Goal: Task Accomplishment & Management: Manage account settings

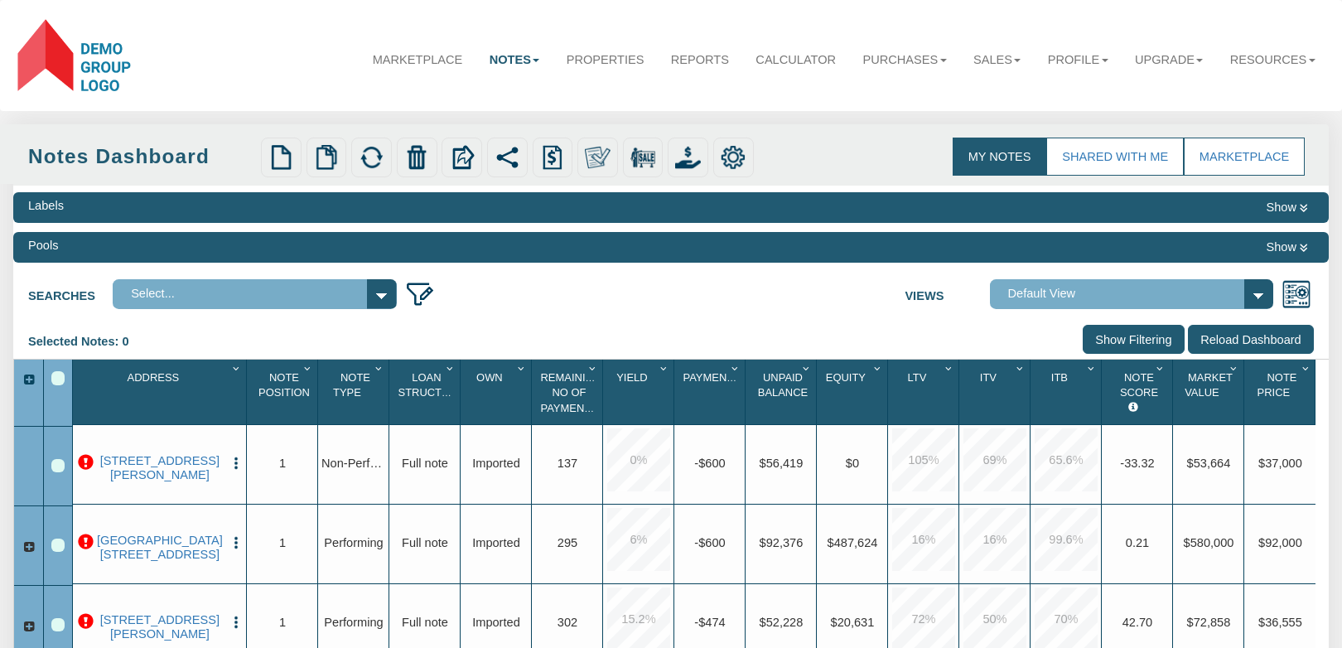
select select
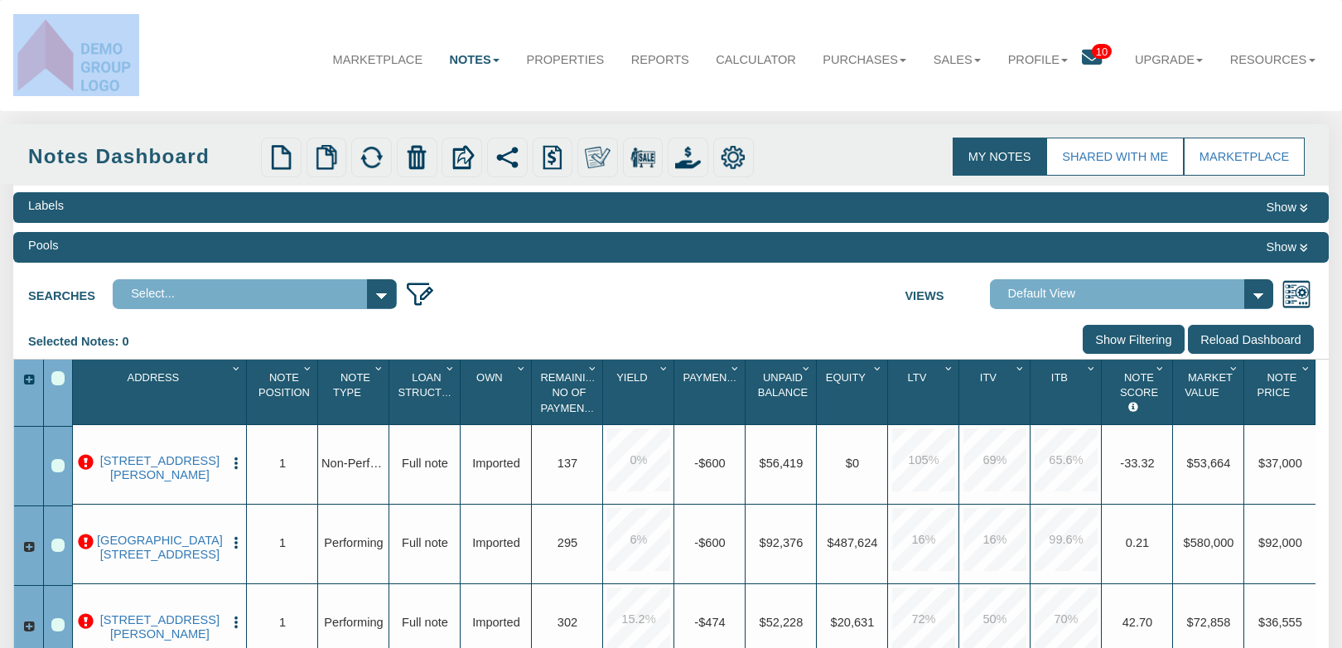
drag, startPoint x: 144, startPoint y: 90, endPoint x: 70, endPoint y: 58, distance: 81.3
click at [70, 58] on nav "Menu Marketplace Notes Dashboard Transactions Properties Reports Calculator Off…" at bounding box center [671, 55] width 1342 height 111
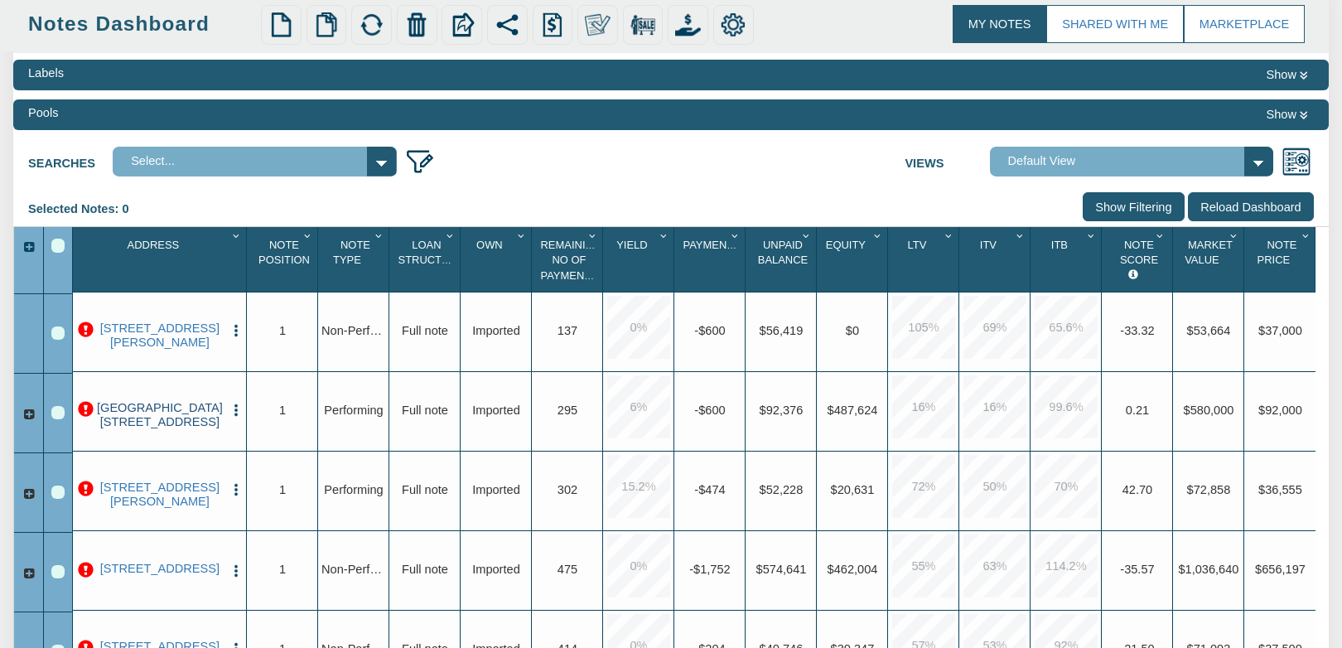
click at [160, 421] on link "0000 B Lafayette Ave, Baltimore, MD, 21202" at bounding box center [160, 415] width 128 height 29
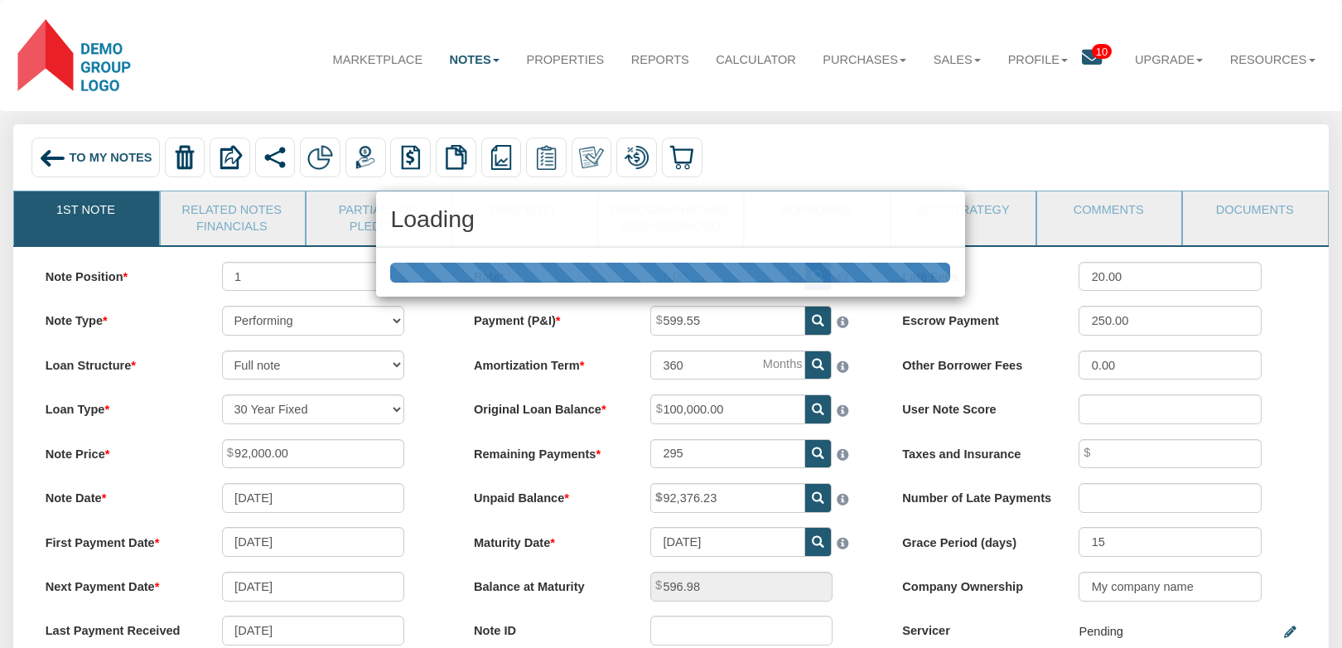
scroll to position [133, 0]
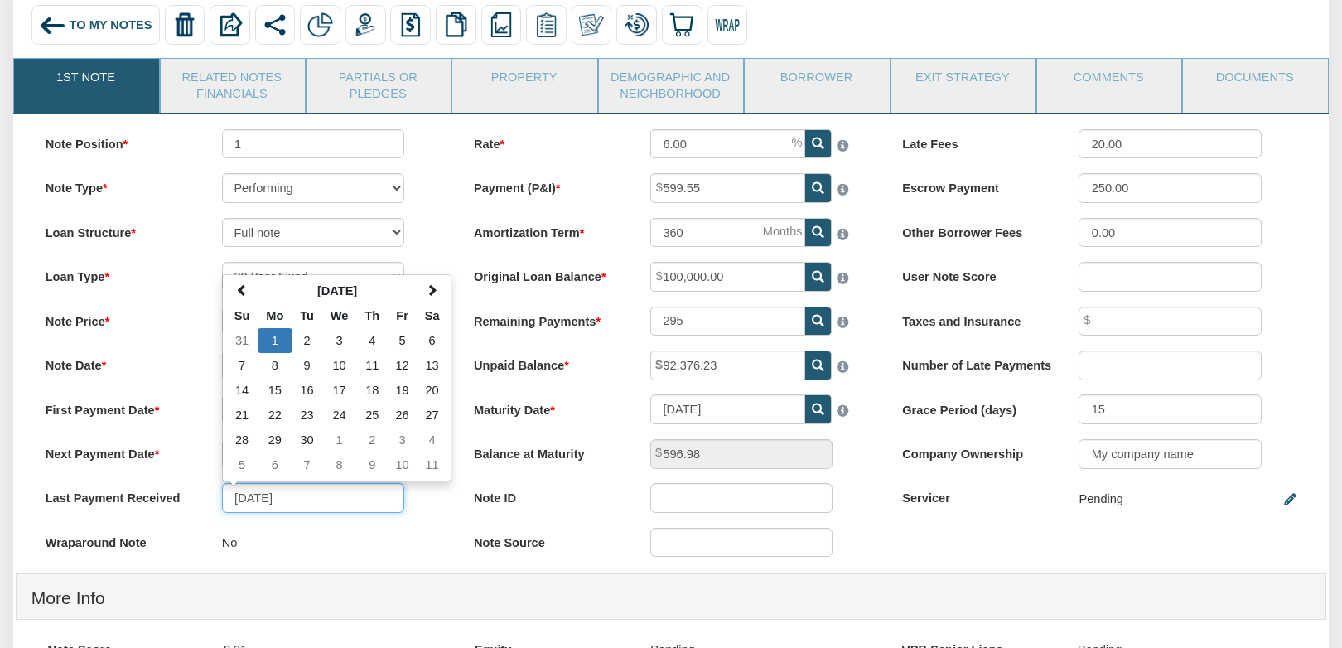
drag, startPoint x: 345, startPoint y: 508, endPoint x: 217, endPoint y: 505, distance: 127.6
click at [217, 505] on div "04/01/2024 April 2024 Su Mo Tu We Th Fr Sa 31 1 2 3 4 5 6 7 8 9 10 11 12 13 14 …" at bounding box center [313, 498] width 212 height 30
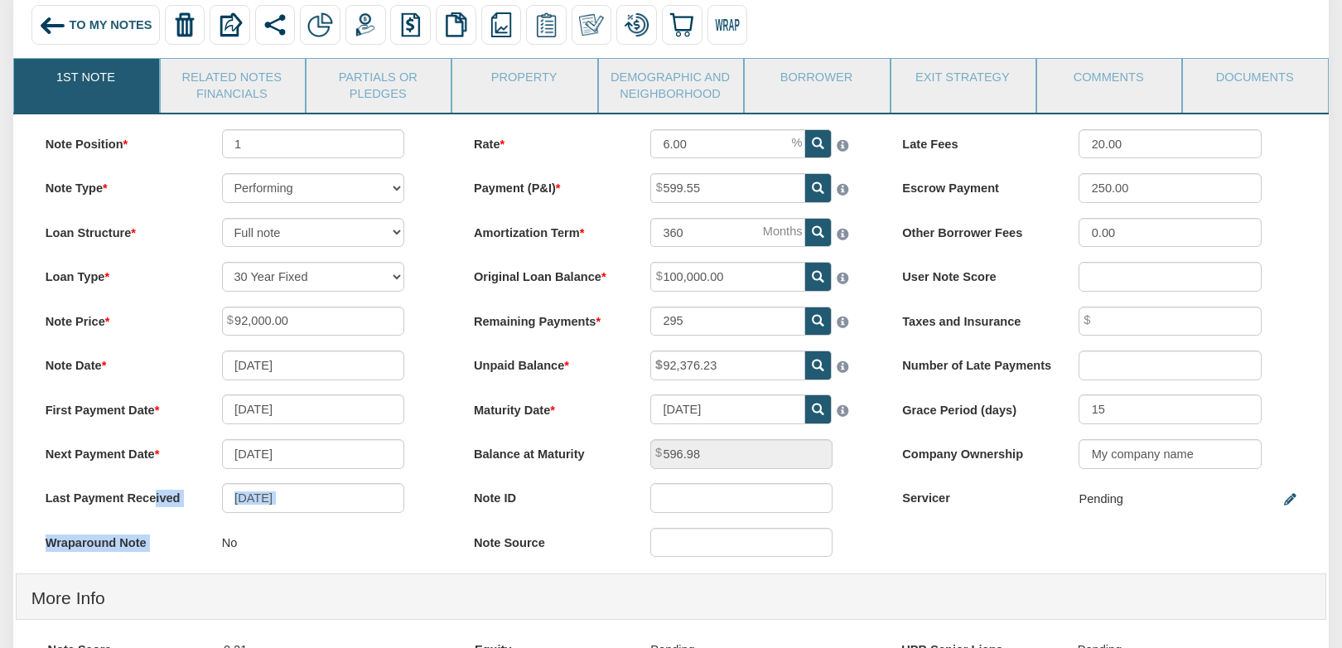
drag, startPoint x: 48, startPoint y: 505, endPoint x: 323, endPoint y: 530, distance: 276.2
click at [320, 529] on div "Note Position 1 Note Type Performing Forthcoming Non-Performing REO Sub-Perform…" at bounding box center [242, 351] width 428 height 444
drag, startPoint x: 46, startPoint y: 462, endPoint x: 307, endPoint y: 469, distance: 260.3
click at [307, 469] on div "Next Payment Date 05/01/2024" at bounding box center [243, 454] width 424 height 30
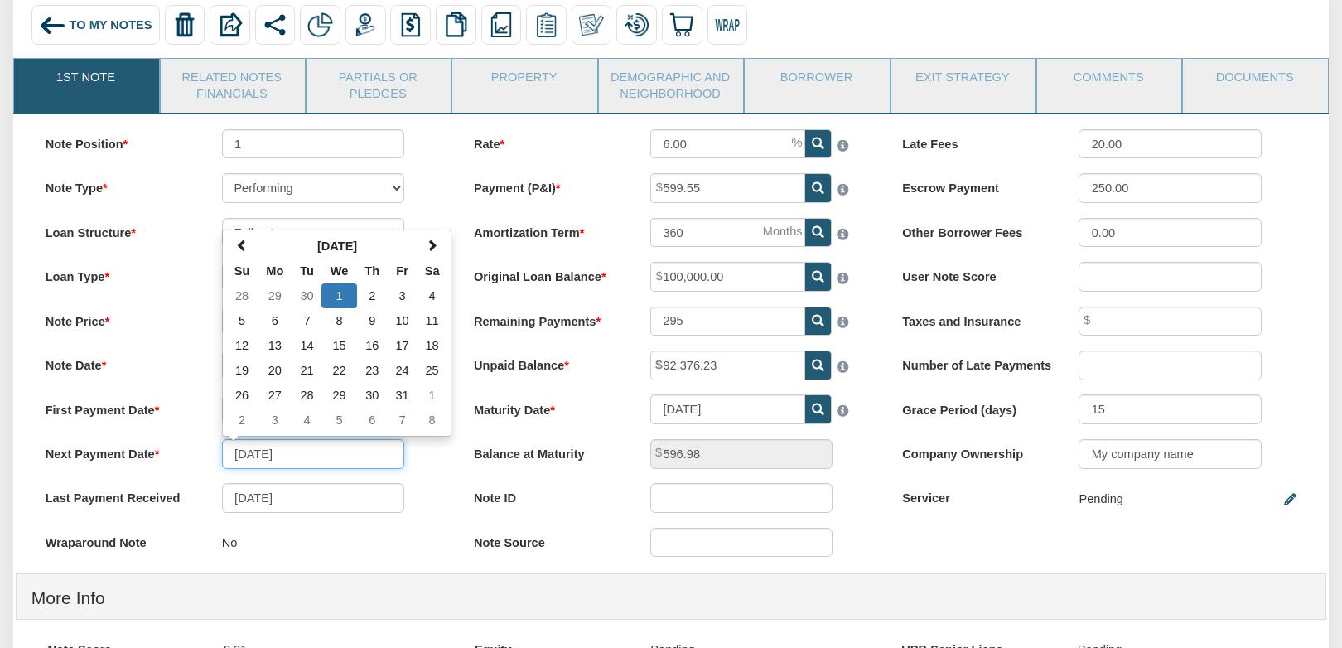
drag, startPoint x: 315, startPoint y: 458, endPoint x: 202, endPoint y: 452, distance: 112.8
click at [202, 452] on div "Next Payment Date 05/01/2024 May 2024 Su Mo Tu We Th Fr Sa 28 29 30 1 2 3 4 5 6…" at bounding box center [243, 454] width 424 height 30
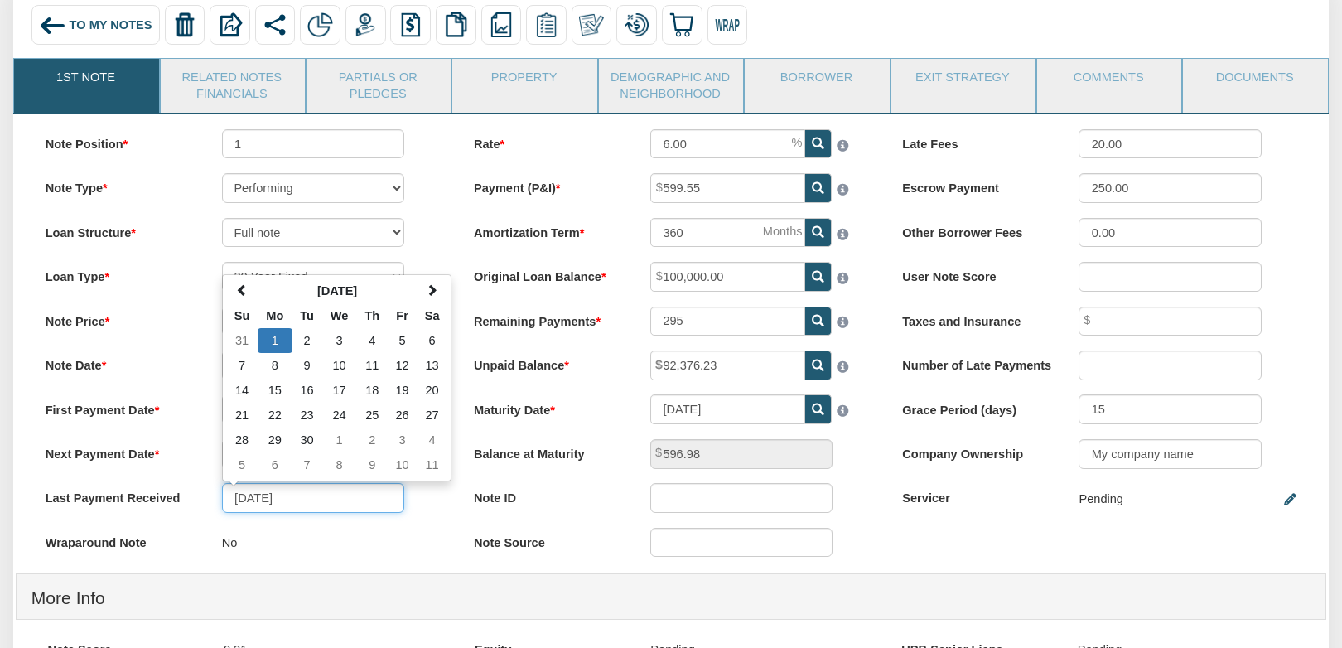
drag, startPoint x: 229, startPoint y: 504, endPoint x: 299, endPoint y: 501, distance: 70.5
click at [299, 501] on input "04/01/2024" at bounding box center [313, 498] width 182 height 30
click at [313, 544] on div "No" at bounding box center [312, 543] width 181 height 31
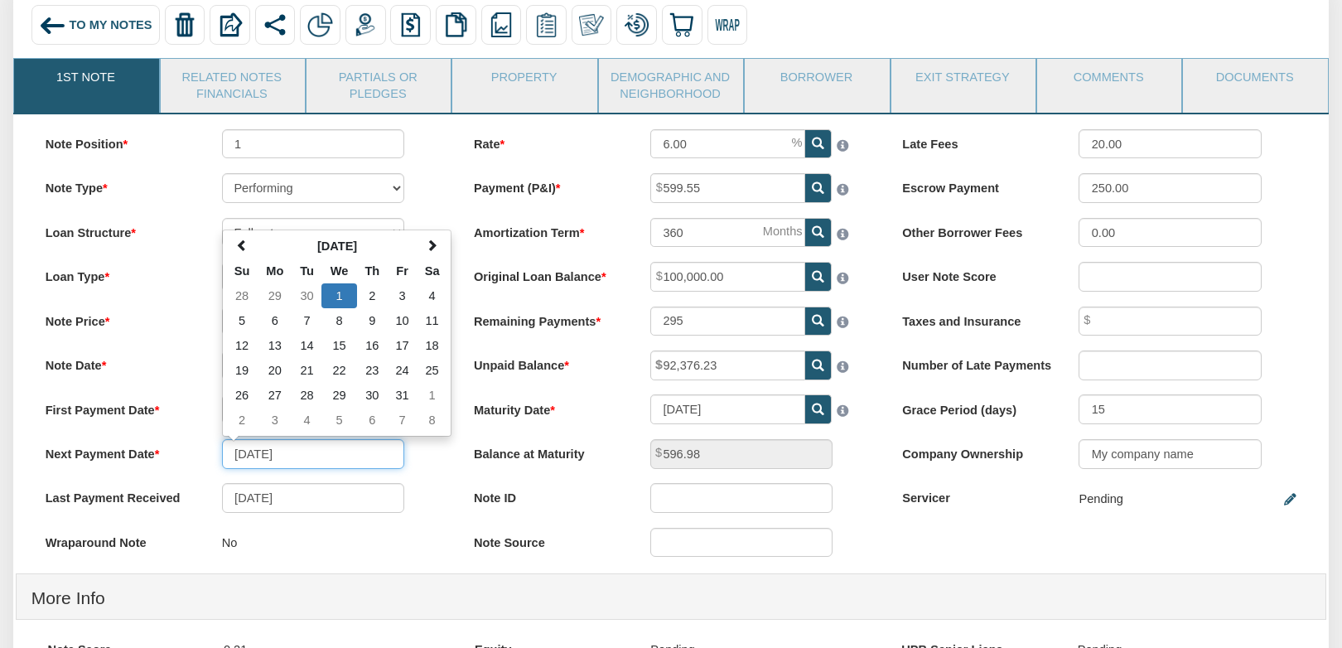
drag, startPoint x: 302, startPoint y: 455, endPoint x: 210, endPoint y: 457, distance: 92.0
click at [210, 457] on div "05/01/2024 May 2024 Su Mo Tu We Th Fr Sa 28 29 30 1 2 3 4 5 6 7 8 9 10 11 12 13…" at bounding box center [313, 454] width 212 height 30
click at [320, 464] on input "05/01/2024" at bounding box center [313, 454] width 182 height 30
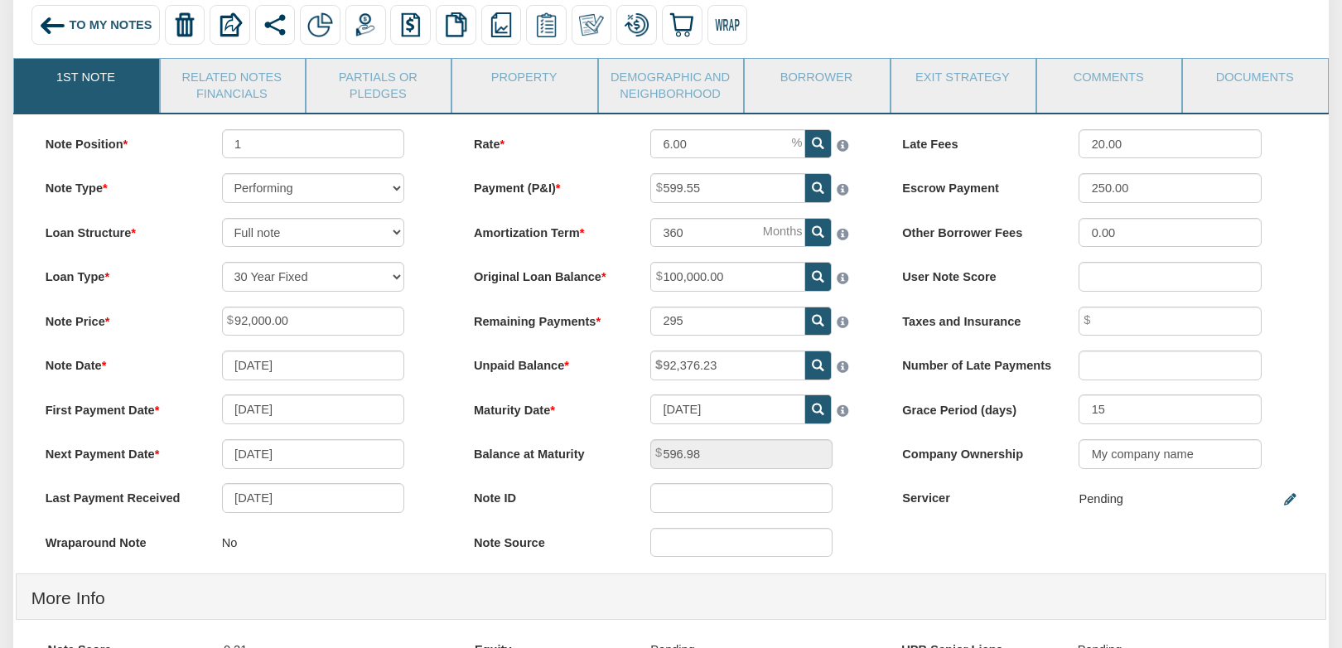
drag, startPoint x: 50, startPoint y: 505, endPoint x: 187, endPoint y: 510, distance: 137.6
click at [187, 507] on label "Last Payment Received" at bounding box center [119, 495] width 176 height 24
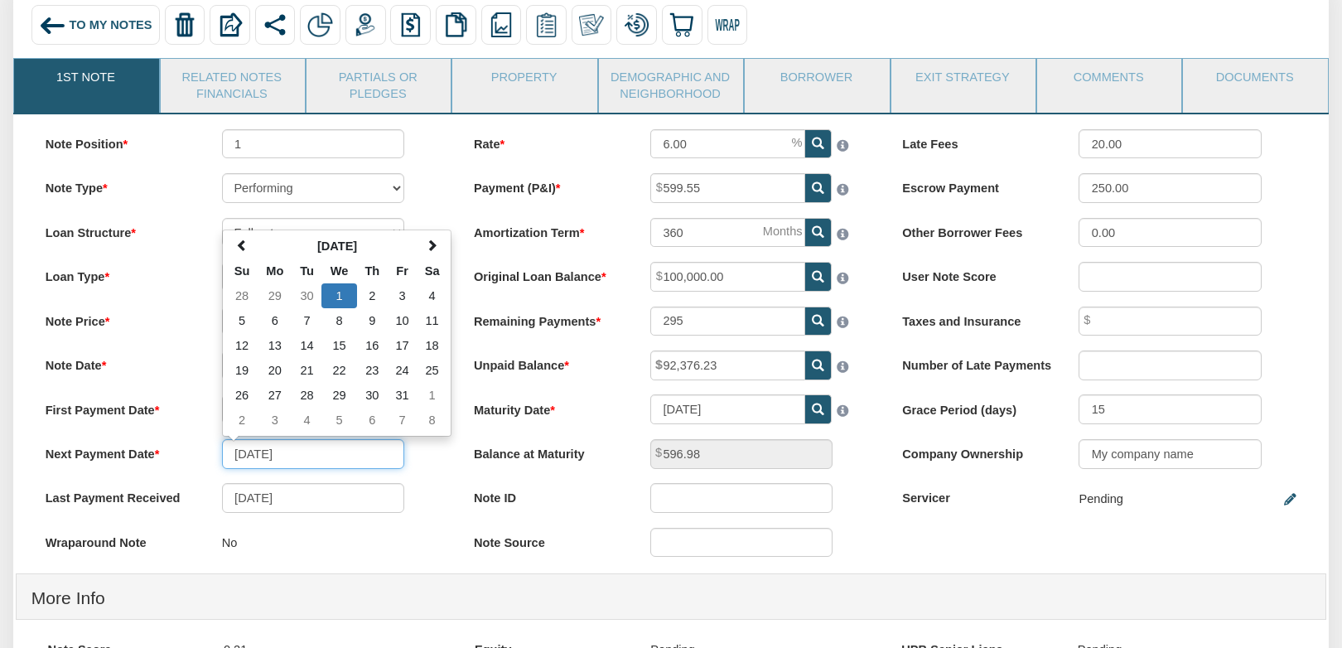
drag, startPoint x: 305, startPoint y: 461, endPoint x: 202, endPoint y: 444, distance: 104.1
click at [202, 444] on div "Note Position 1 Note Type Performing Forthcoming Non-Performing REO Sub-Perform…" at bounding box center [242, 351] width 428 height 444
click at [299, 458] on input "05/01/2024" at bounding box center [313, 454] width 182 height 30
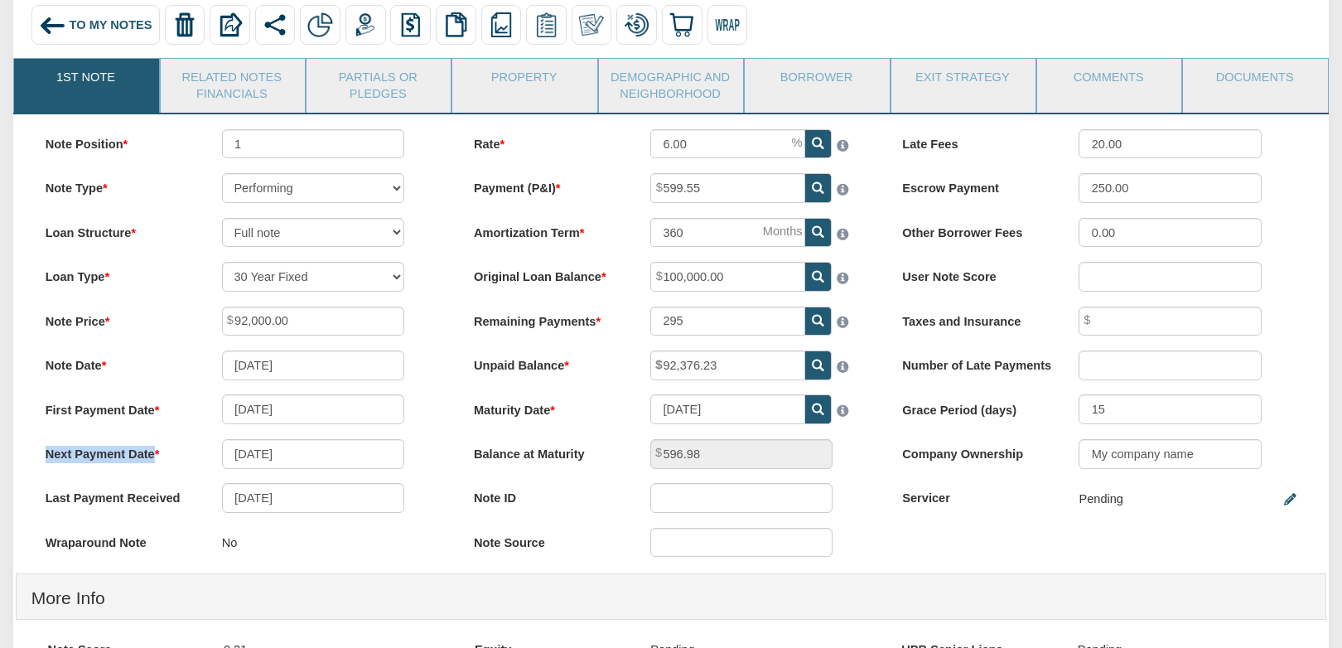
drag, startPoint x: 41, startPoint y: 462, endPoint x: 302, endPoint y: 464, distance: 261.0
click at [302, 464] on div "Next Payment Date 05/01/2024" at bounding box center [243, 454] width 424 height 30
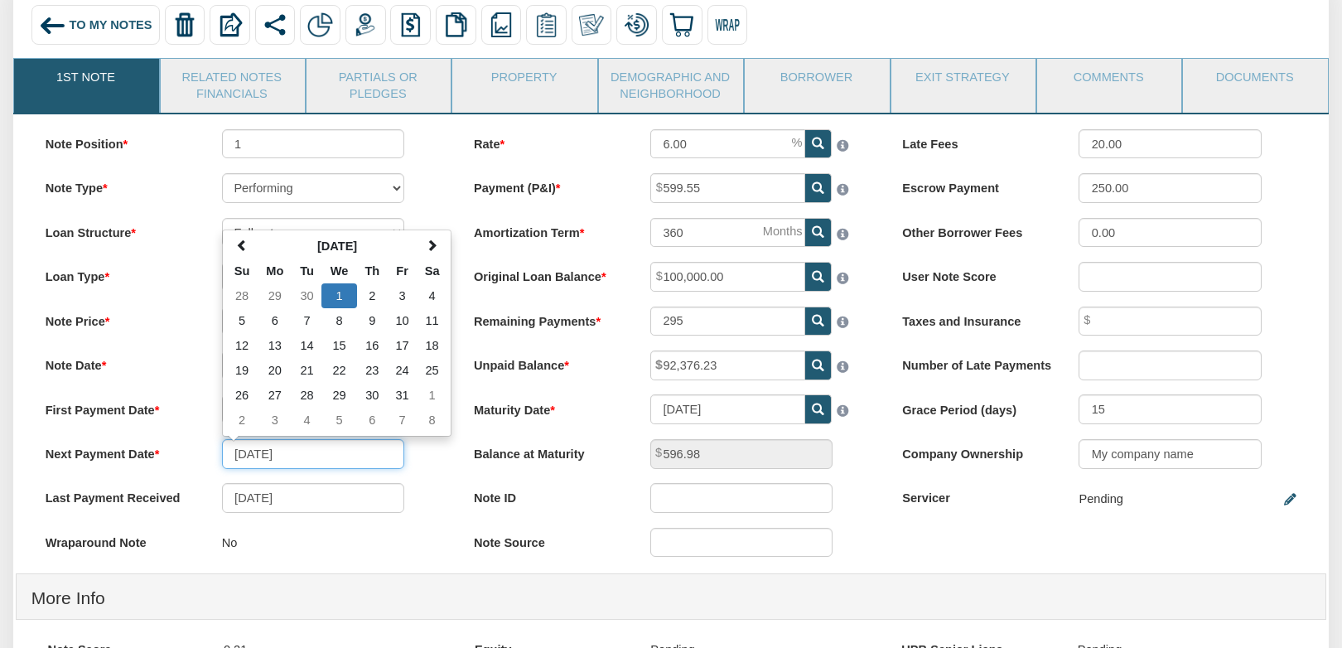
drag, startPoint x: 312, startPoint y: 461, endPoint x: 230, endPoint y: 455, distance: 82.2
click at [230, 455] on input "05/01/2024" at bounding box center [313, 454] width 182 height 30
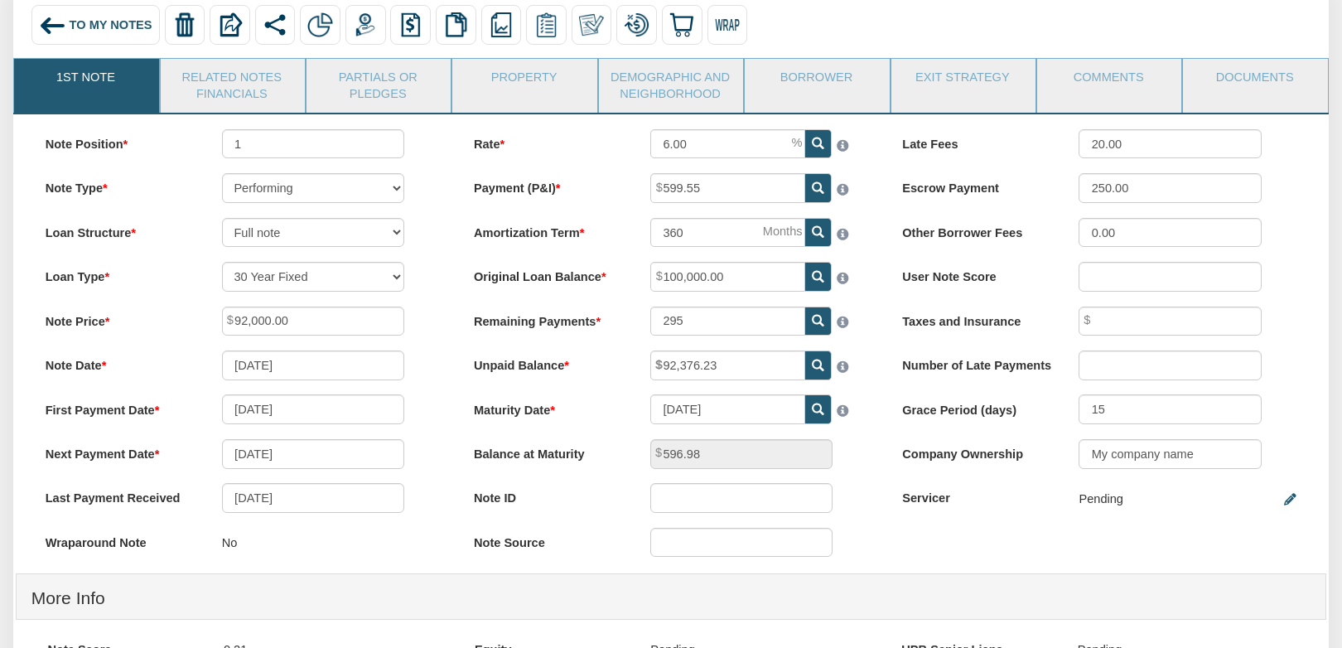
click at [419, 551] on div "No" at bounding box center [330, 543] width 247 height 31
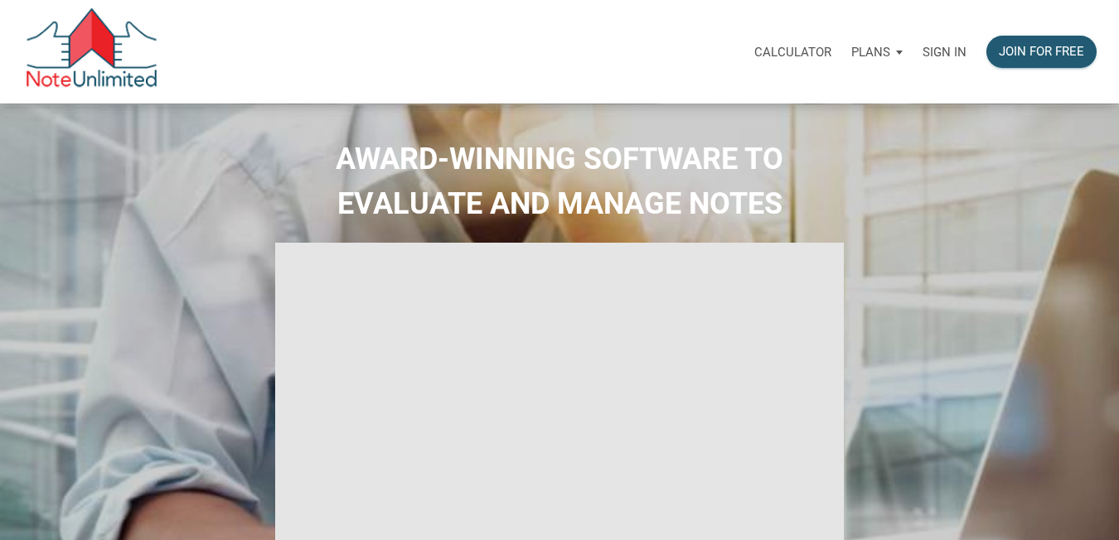
click at [957, 52] on p "Sign in" at bounding box center [944, 52] width 44 height 15
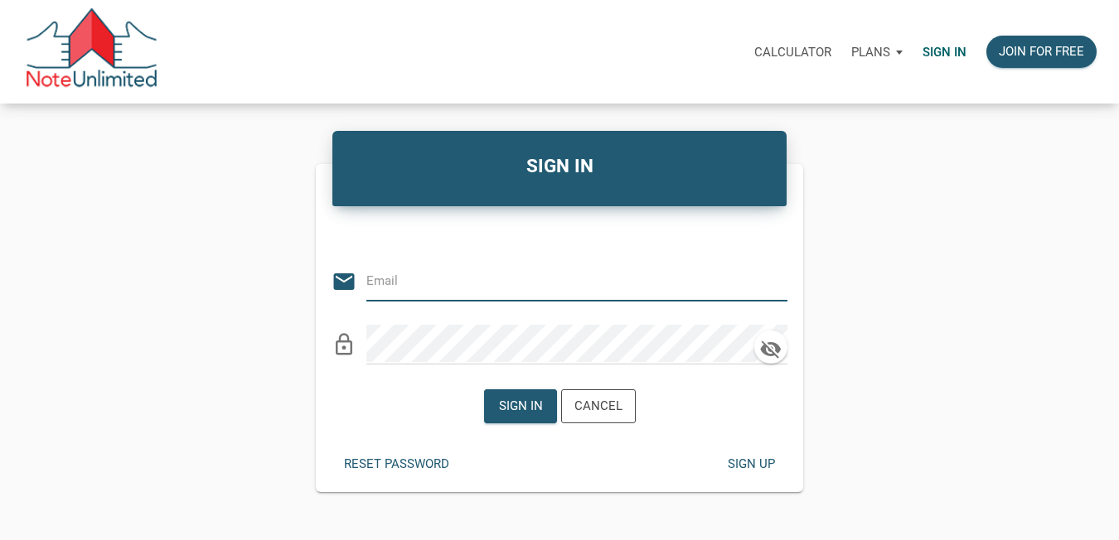
type input "[EMAIL_ADDRESS][DOMAIN_NAME]"
click at [776, 283] on icon "clear" at bounding box center [774, 281] width 25 height 25
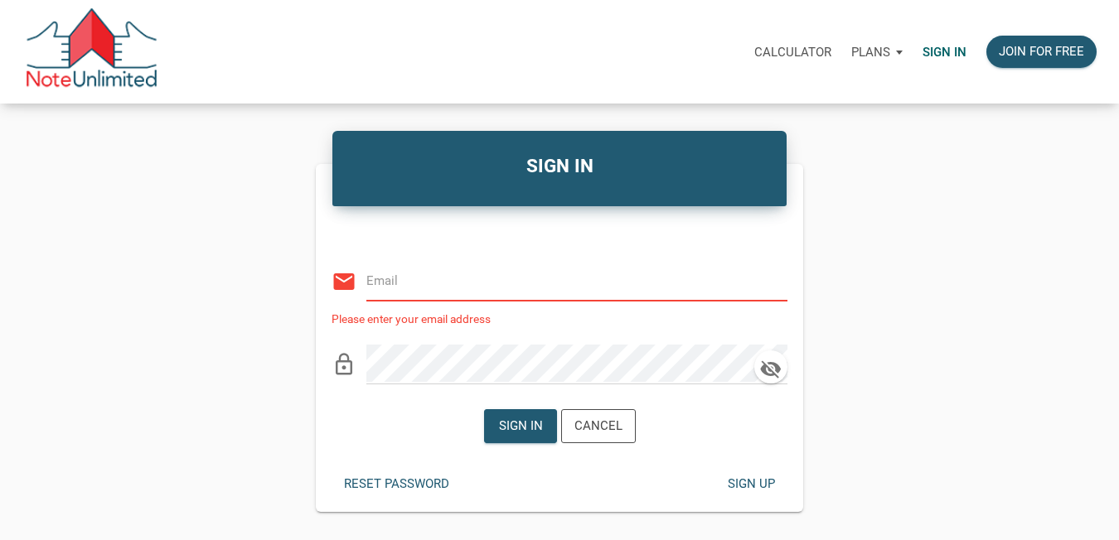
click at [597, 292] on input "email" at bounding box center [564, 280] width 396 height 37
type input "vlad@noteunlimited.com"
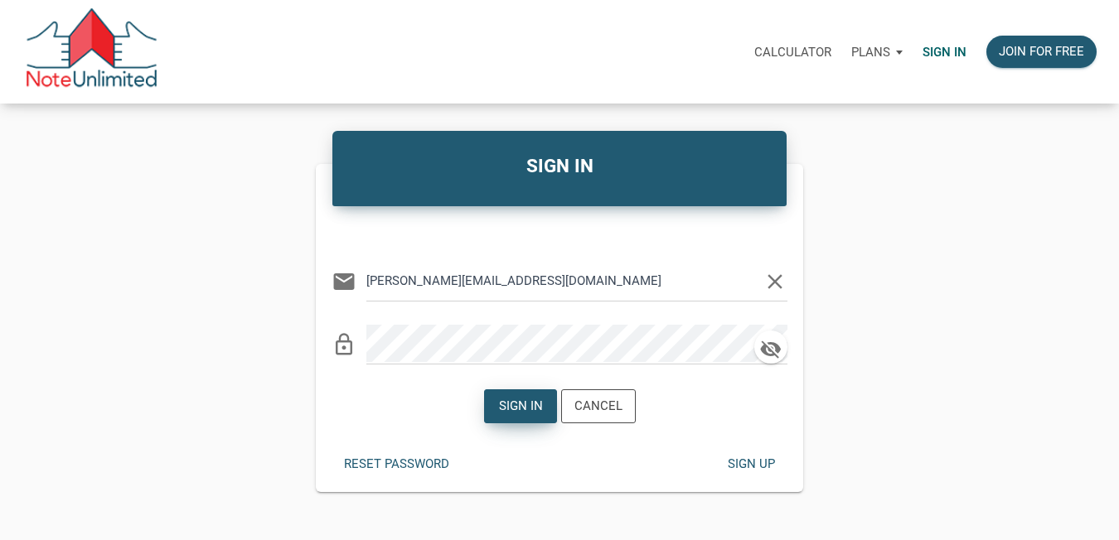
click at [512, 410] on div "Sign in" at bounding box center [520, 406] width 44 height 19
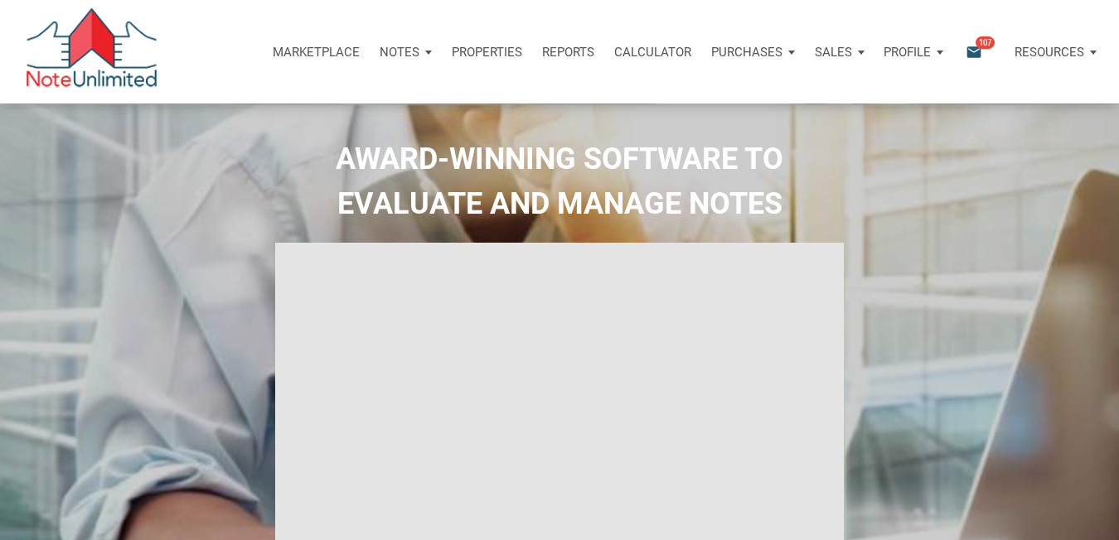
type input "Introduction to new features"
select select
click at [935, 53] on div "Profile" at bounding box center [913, 52] width 80 height 50
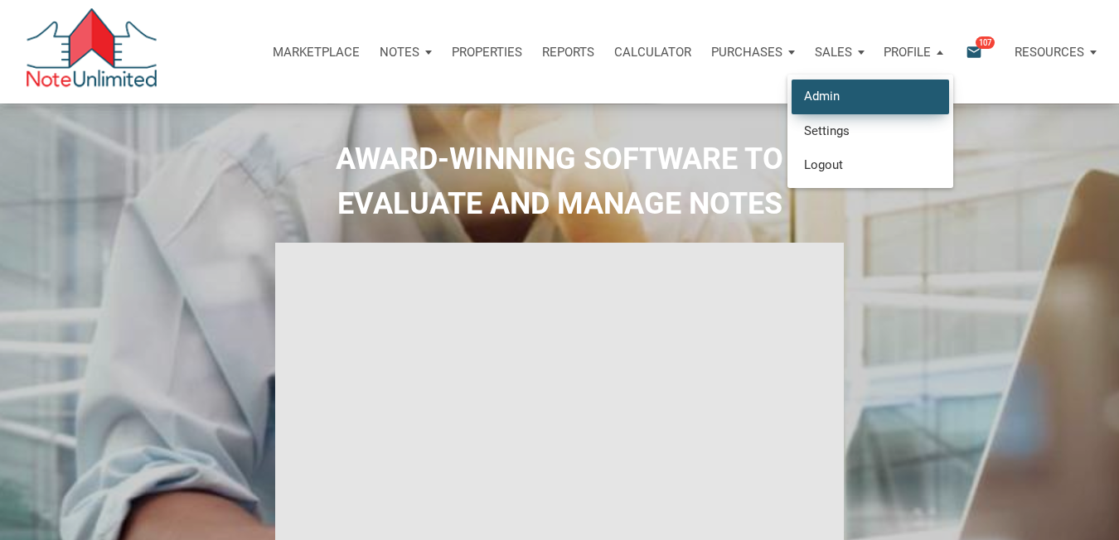
click at [850, 94] on link "Admin" at bounding box center [869, 97] width 157 height 34
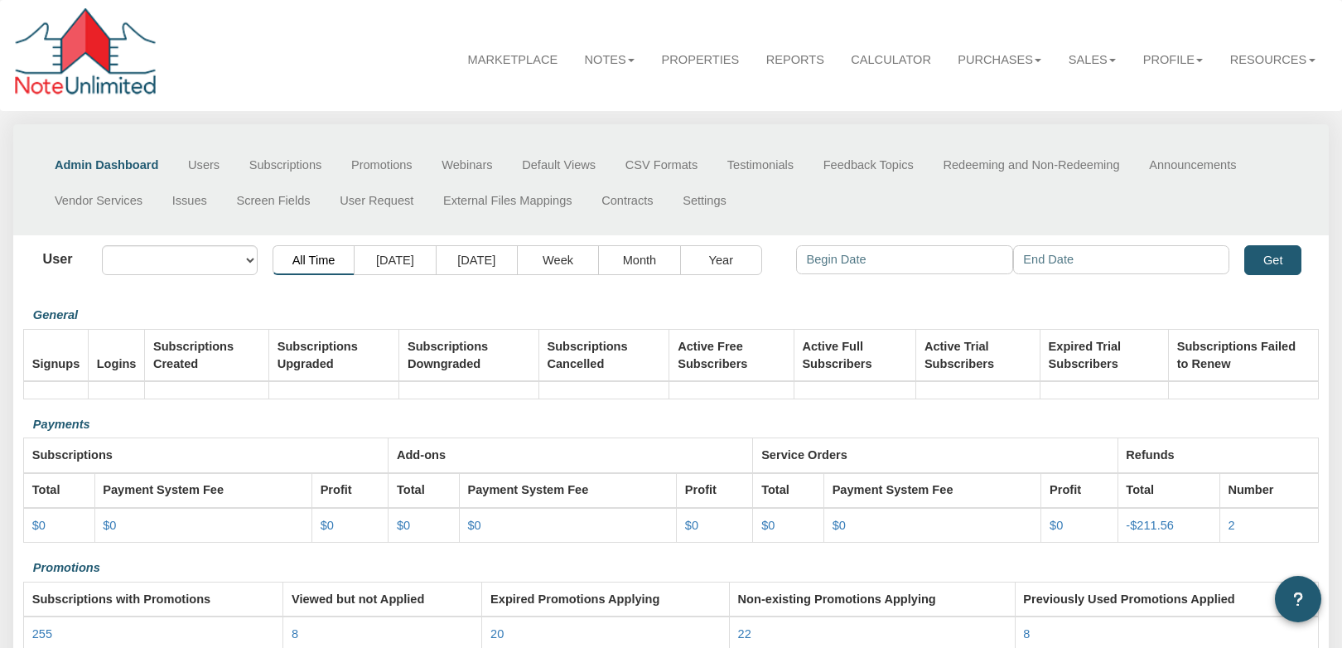
select select "object:43"
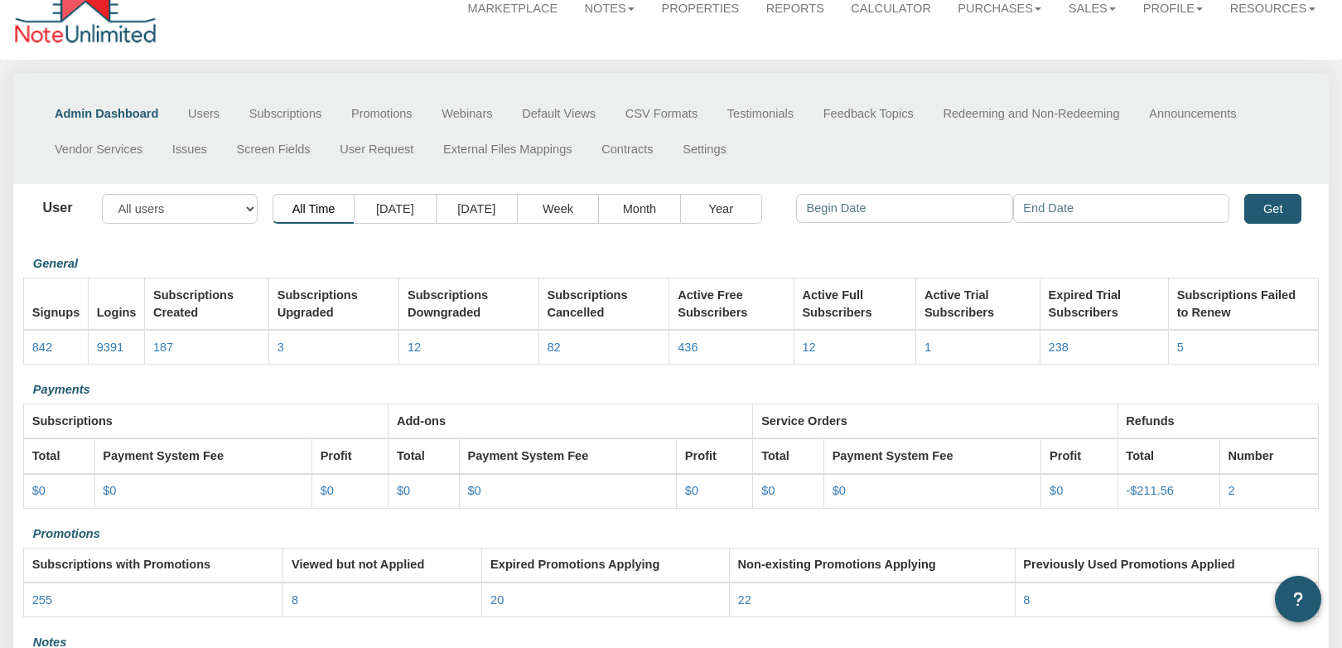
scroll to position [25, 0]
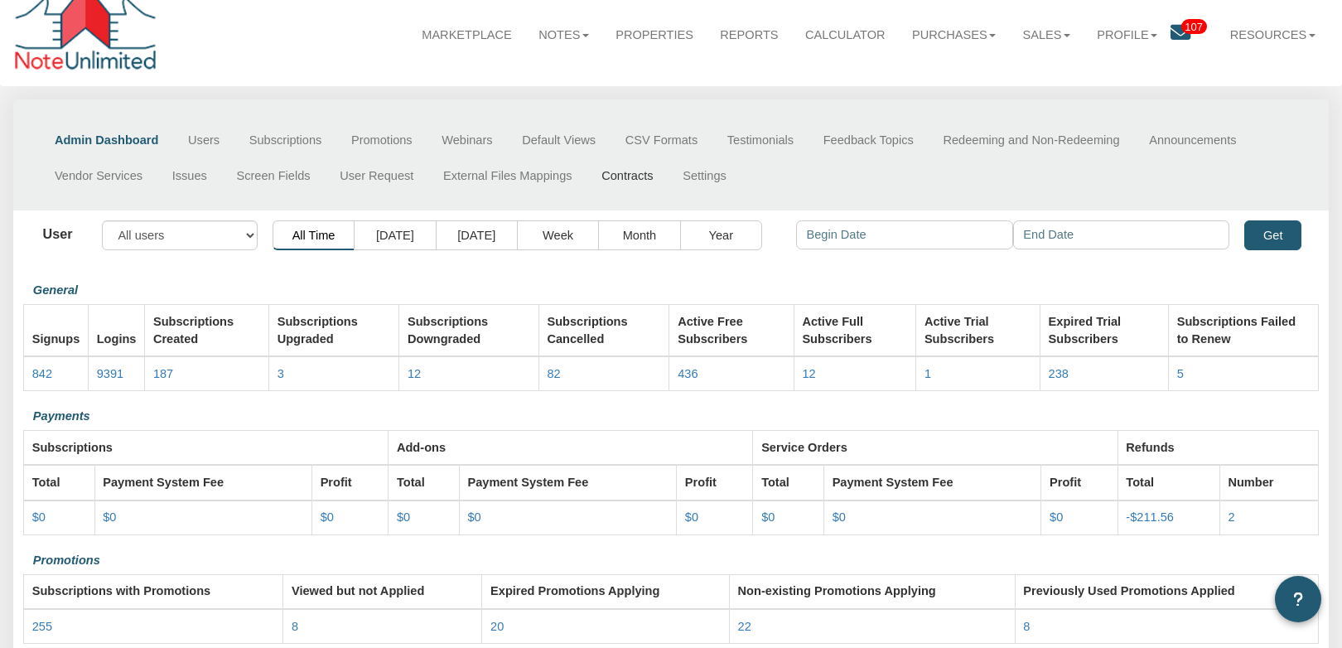
click at [641, 177] on link "Contracts" at bounding box center [627, 175] width 81 height 36
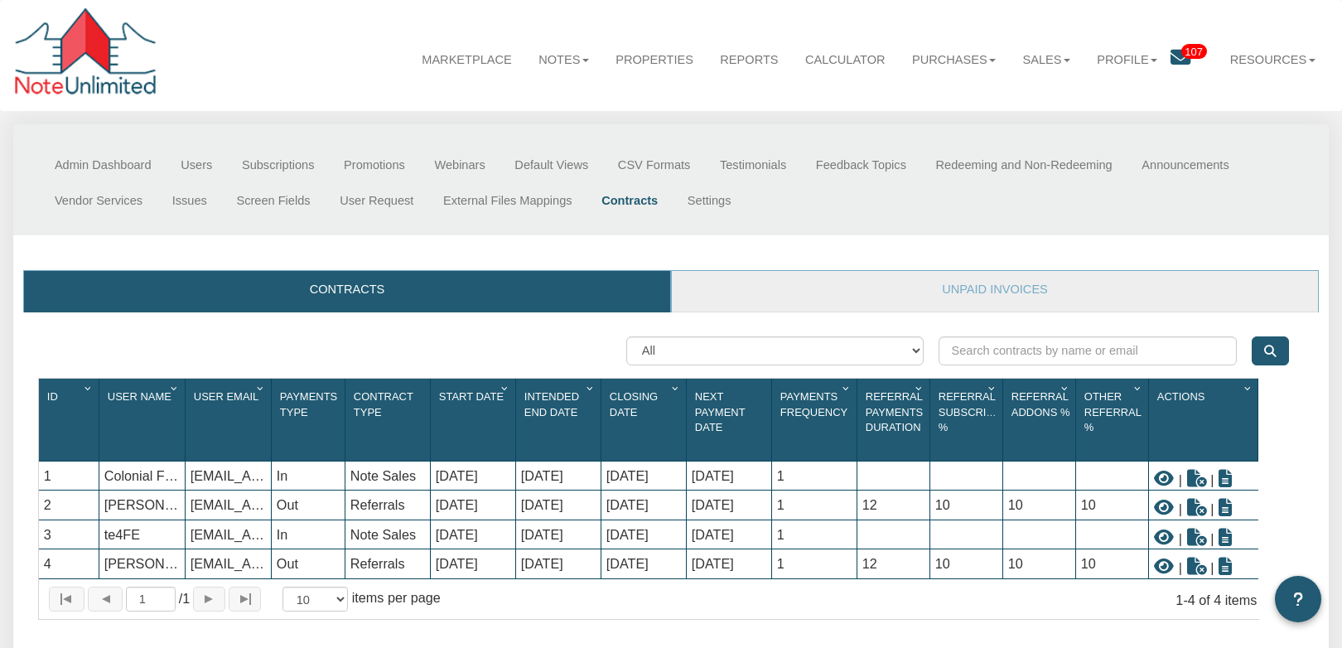
scroll to position [133, 0]
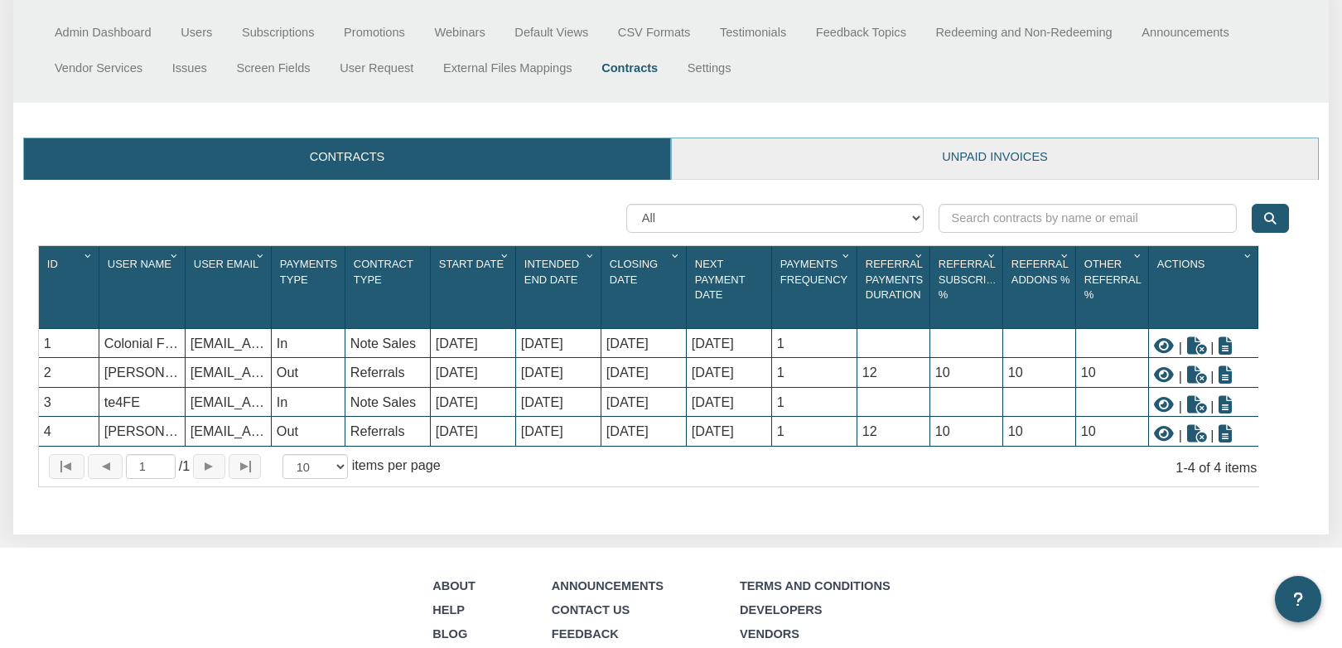
click at [1061, 161] on link "Unpaid invoices" at bounding box center [995, 158] width 646 height 41
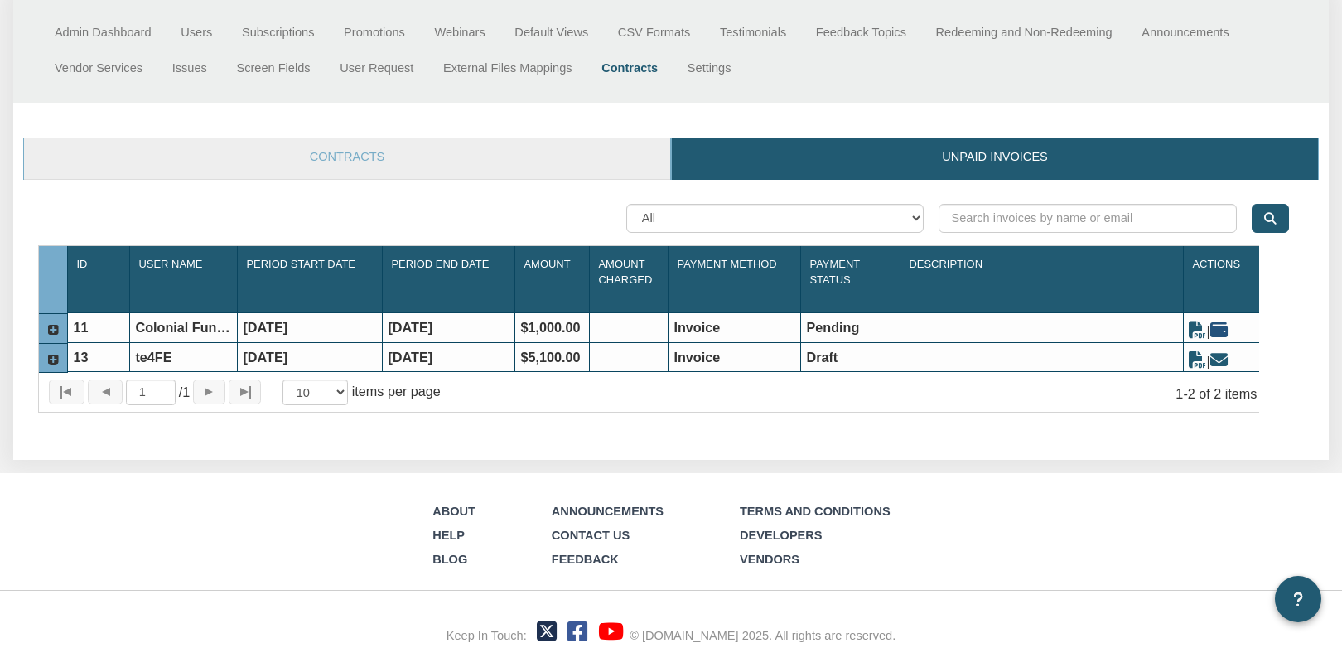
click at [1228, 335] on icon at bounding box center [1219, 329] width 17 height 17
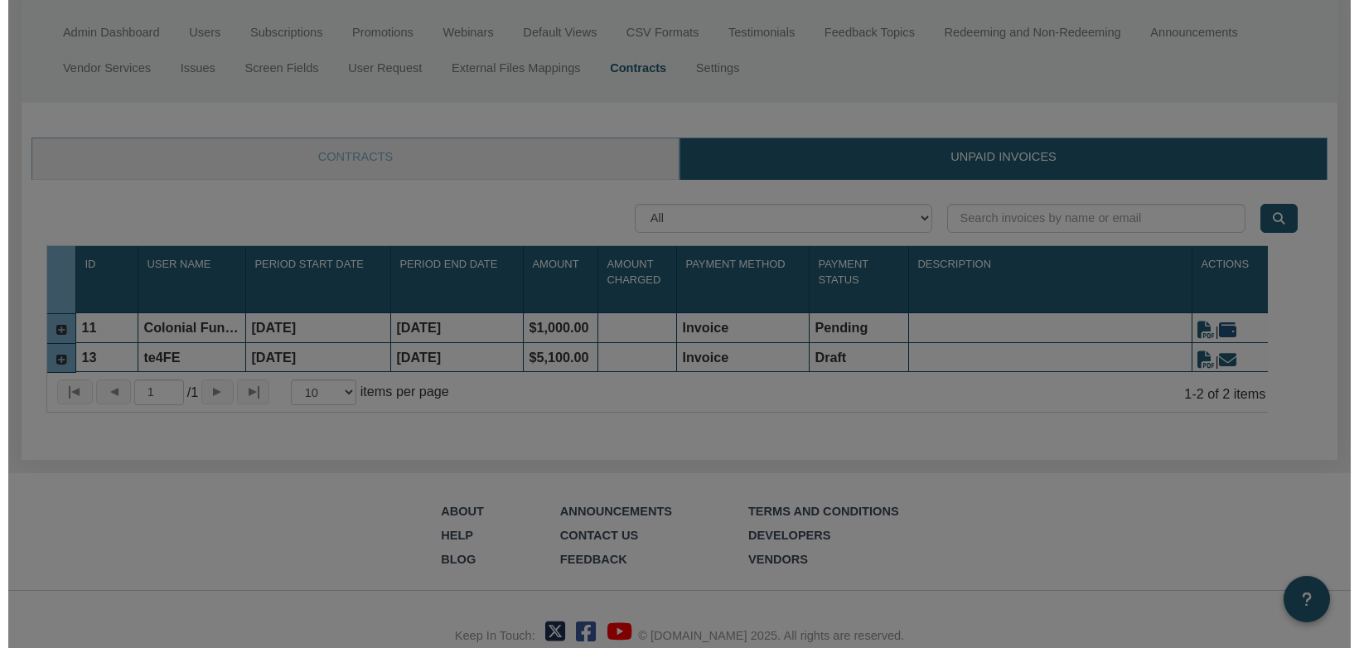
scroll to position [133, 0]
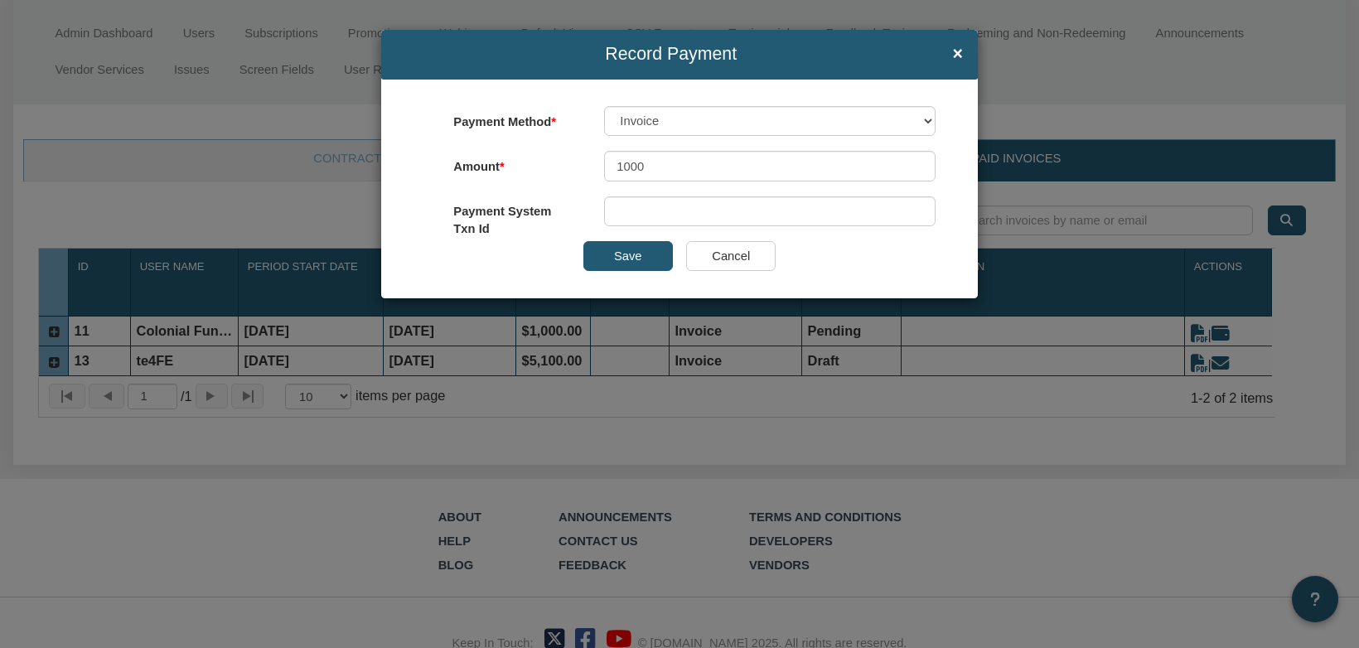
click at [740, 259] on input "Cancel" at bounding box center [730, 256] width 89 height 30
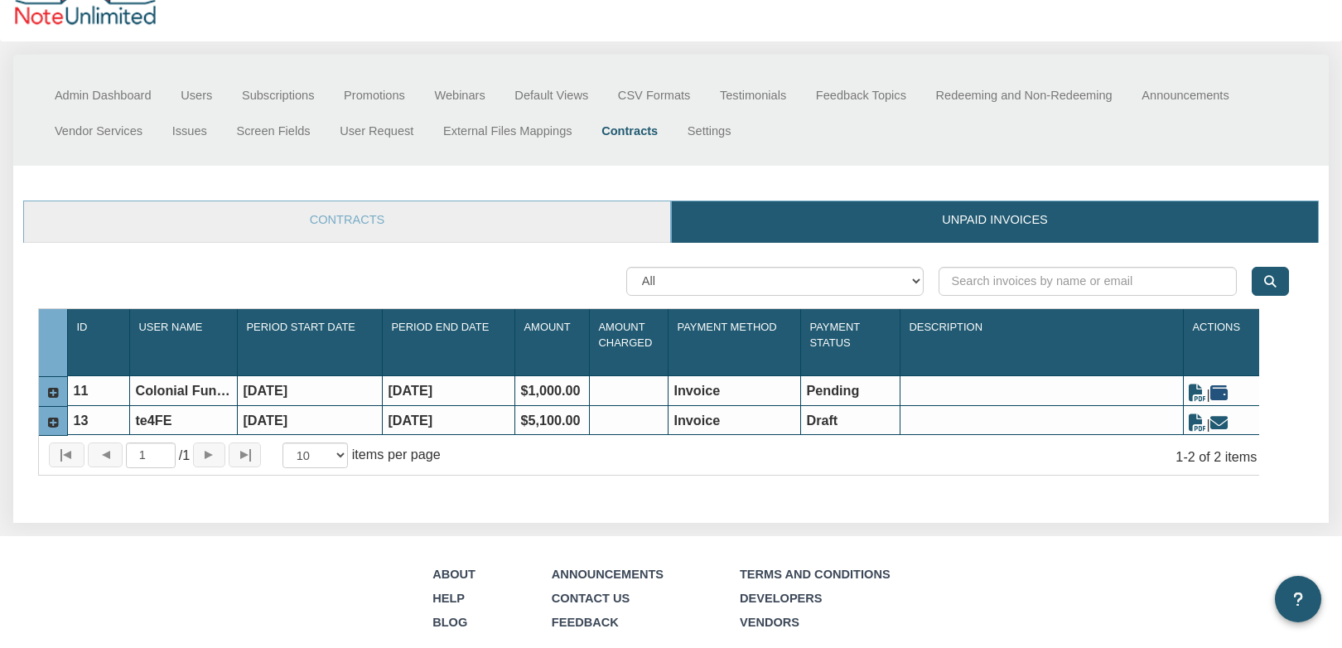
scroll to position [133, 0]
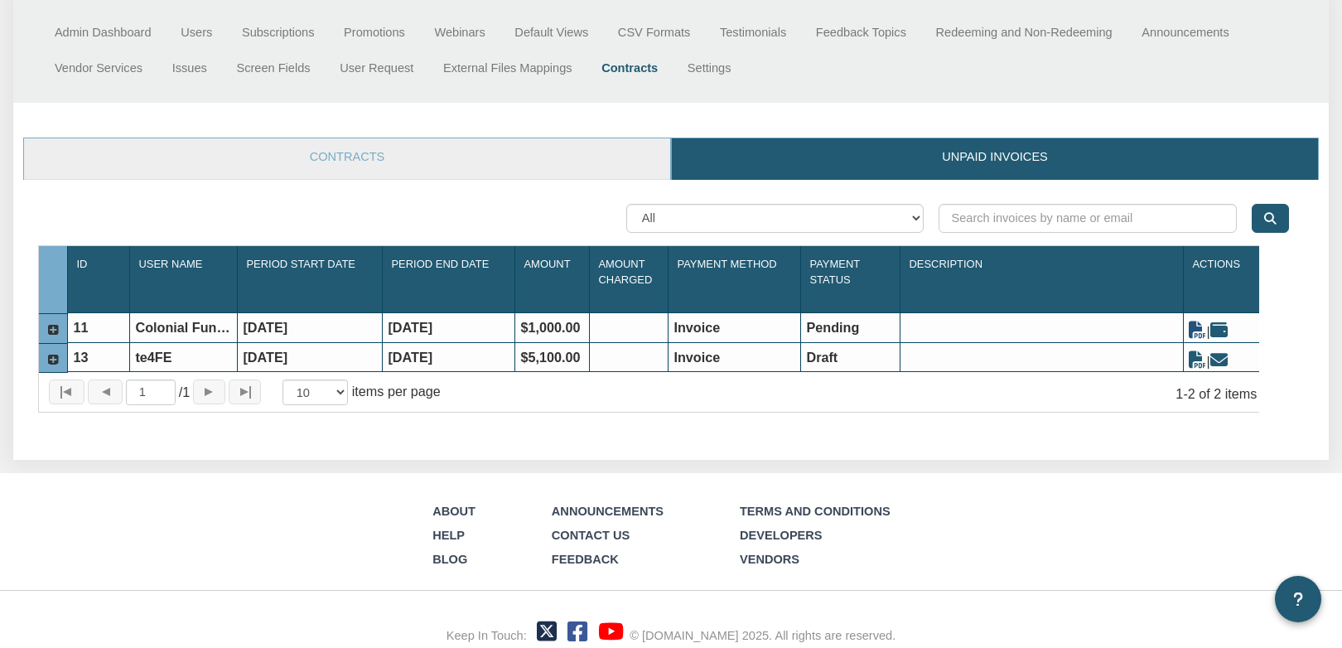
click at [1201, 336] on icon at bounding box center [1197, 329] width 17 height 17
click at [47, 326] on icon at bounding box center [53, 329] width 14 height 13
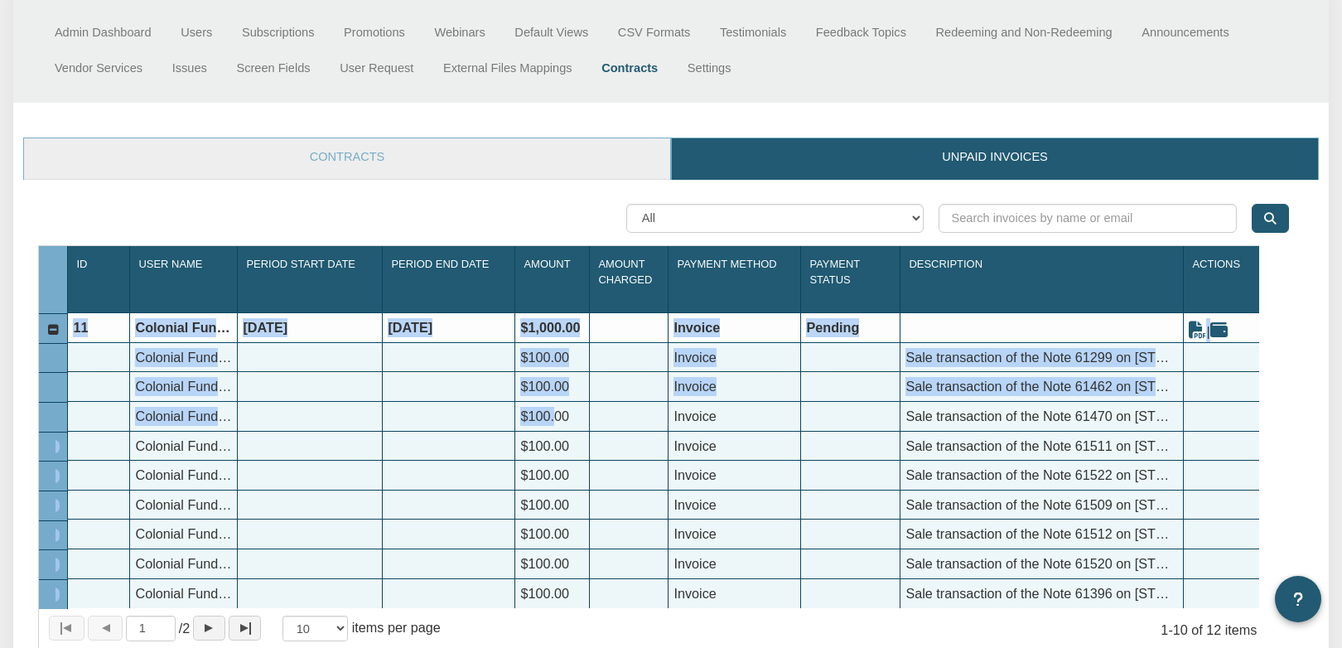
drag, startPoint x: 58, startPoint y: 419, endPoint x: 560, endPoint y: 432, distance: 502.3
click at [558, 432] on div "Id 1 User Name 1 Period Start Date 1 Period End Date 1 Amount 1 Amount Charged …" at bounding box center [649, 427] width 1221 height 362
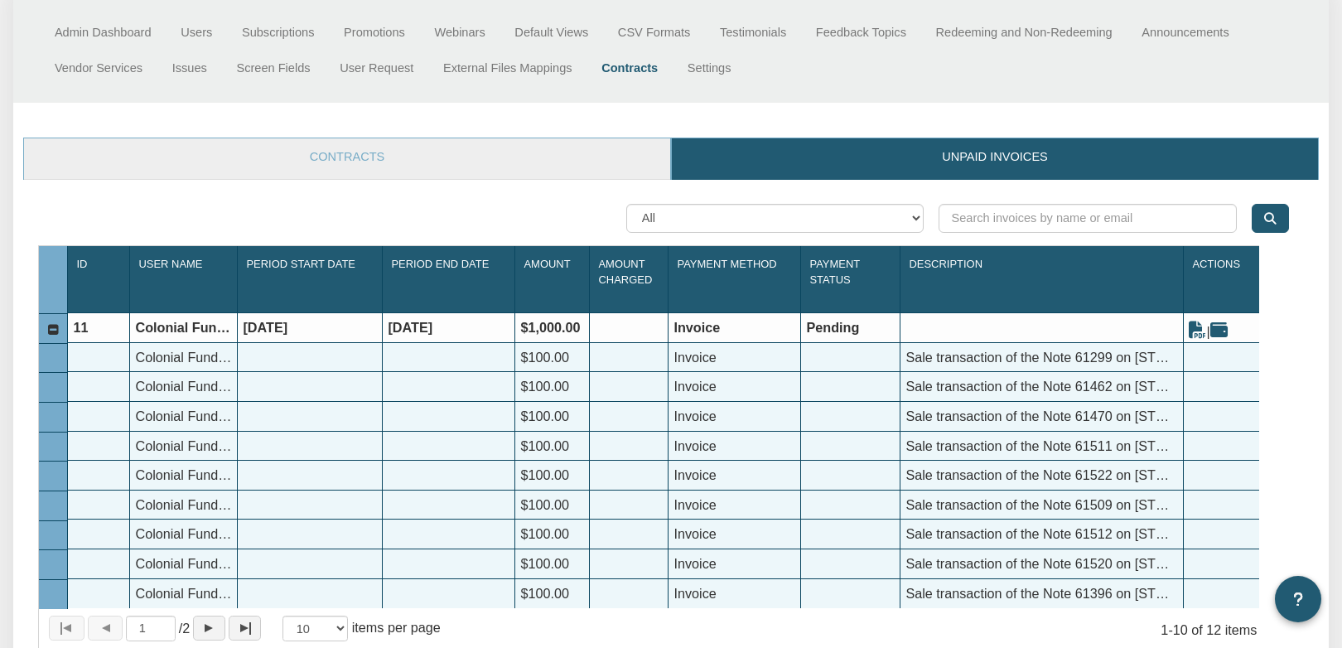
click at [1160, 426] on div "Sale transaction of the Note 61470 on [STREET_ADDRESS][PERSON_NAME]" at bounding box center [1042, 416] width 283 height 29
drag, startPoint x: 908, startPoint y: 419, endPoint x: 1201, endPoint y: 411, distance: 292.6
click at [1201, 402] on div "Colonial Funding Group $100.00 Invoice Sale transaction of the Note 61470 on [S…" at bounding box center [669, 402] width 1203 height 0
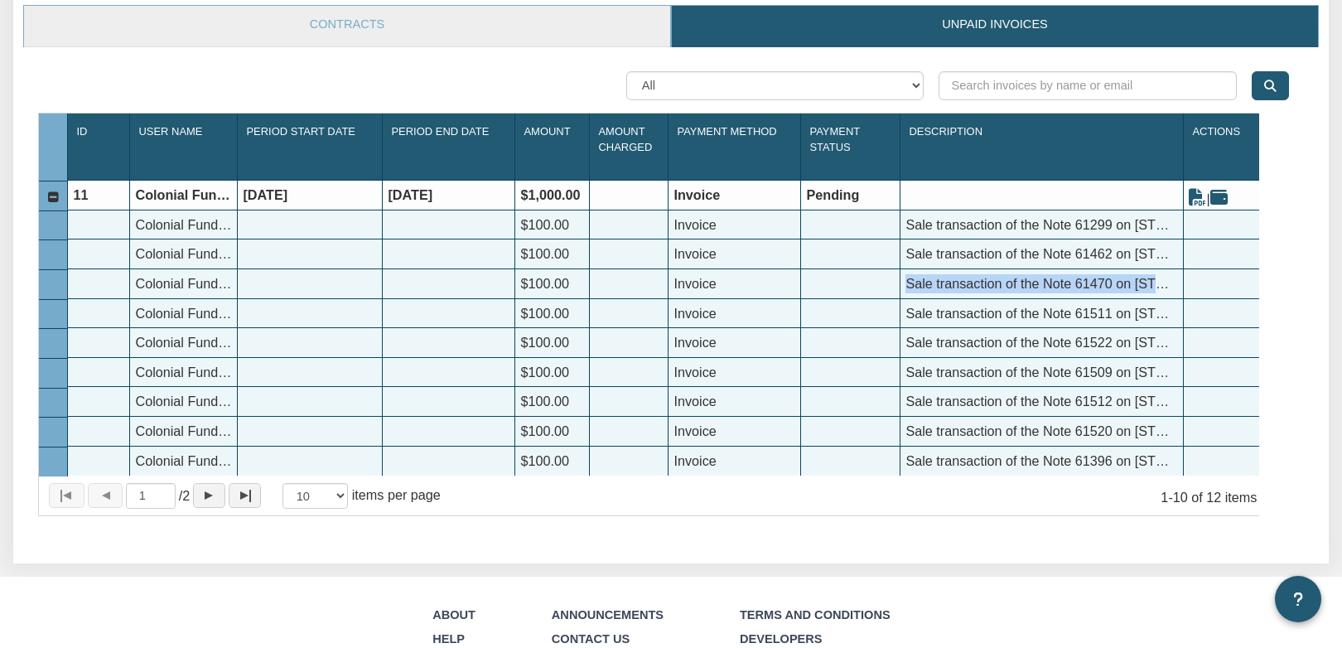
scroll to position [0, 0]
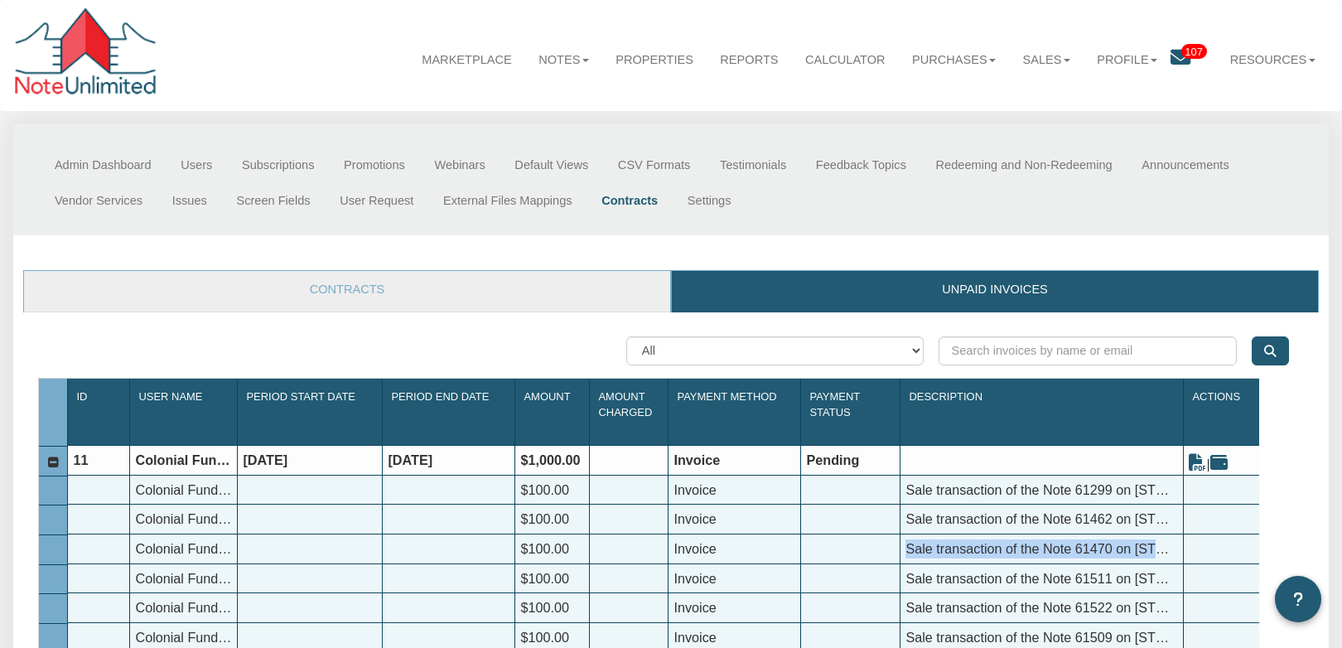
click at [350, 299] on link "Contracts" at bounding box center [347, 291] width 646 height 41
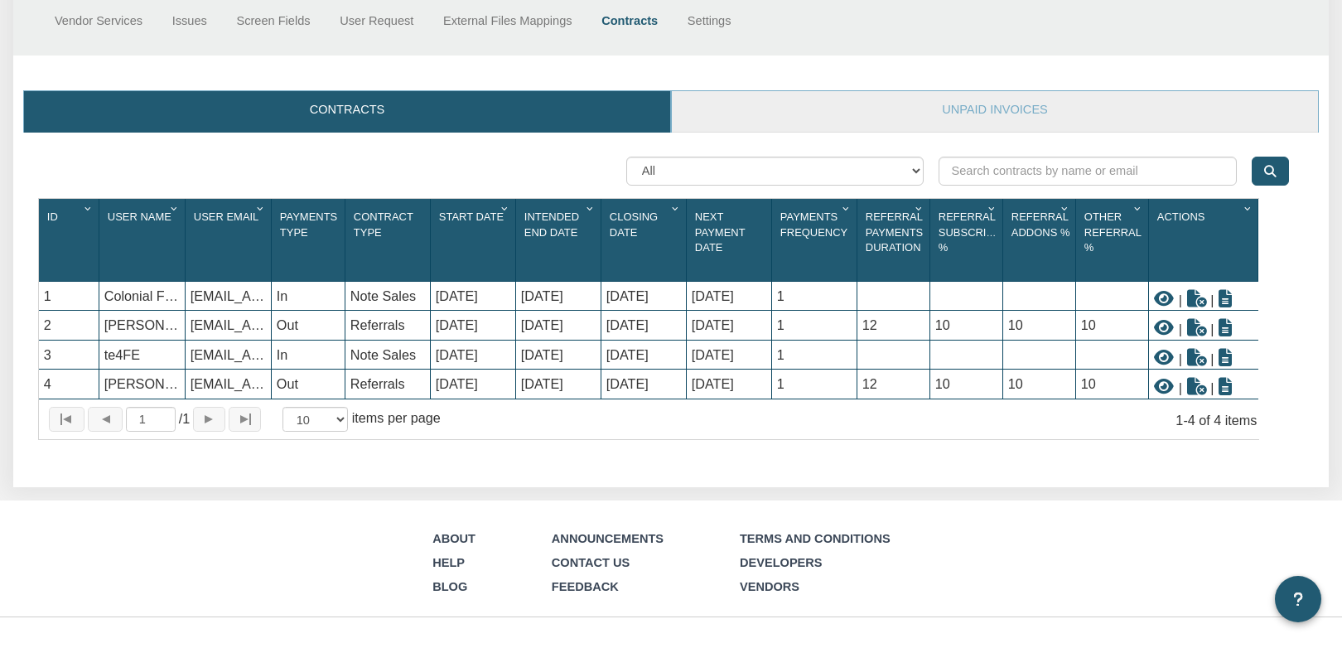
scroll to position [181, 0]
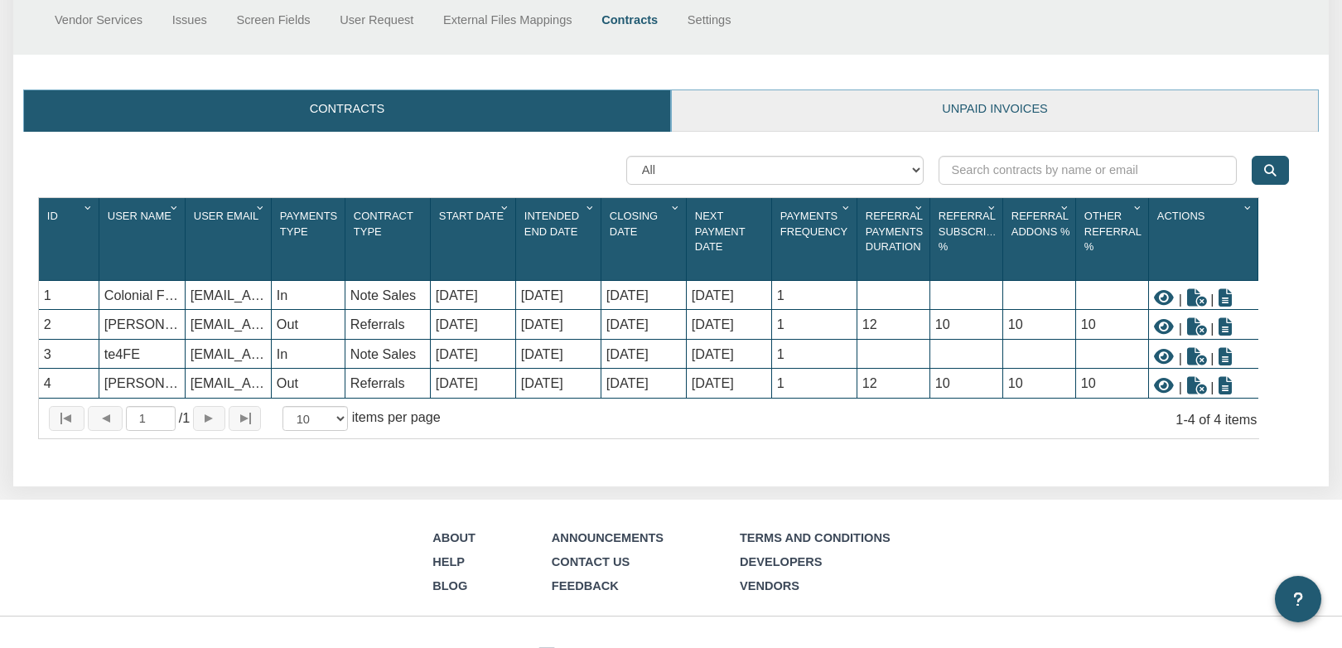
click at [1008, 114] on link "Unpaid invoices" at bounding box center [995, 110] width 646 height 41
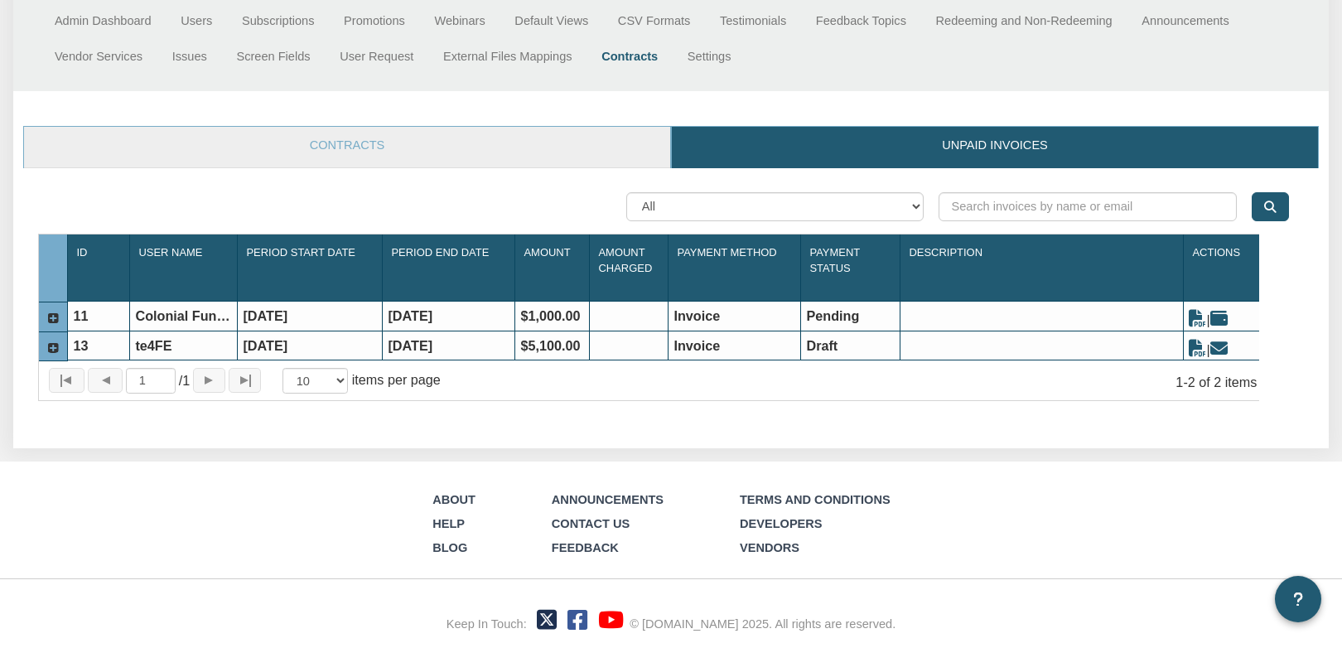
scroll to position [167, 0]
click at [1227, 310] on icon at bounding box center [1219, 318] width 17 height 17
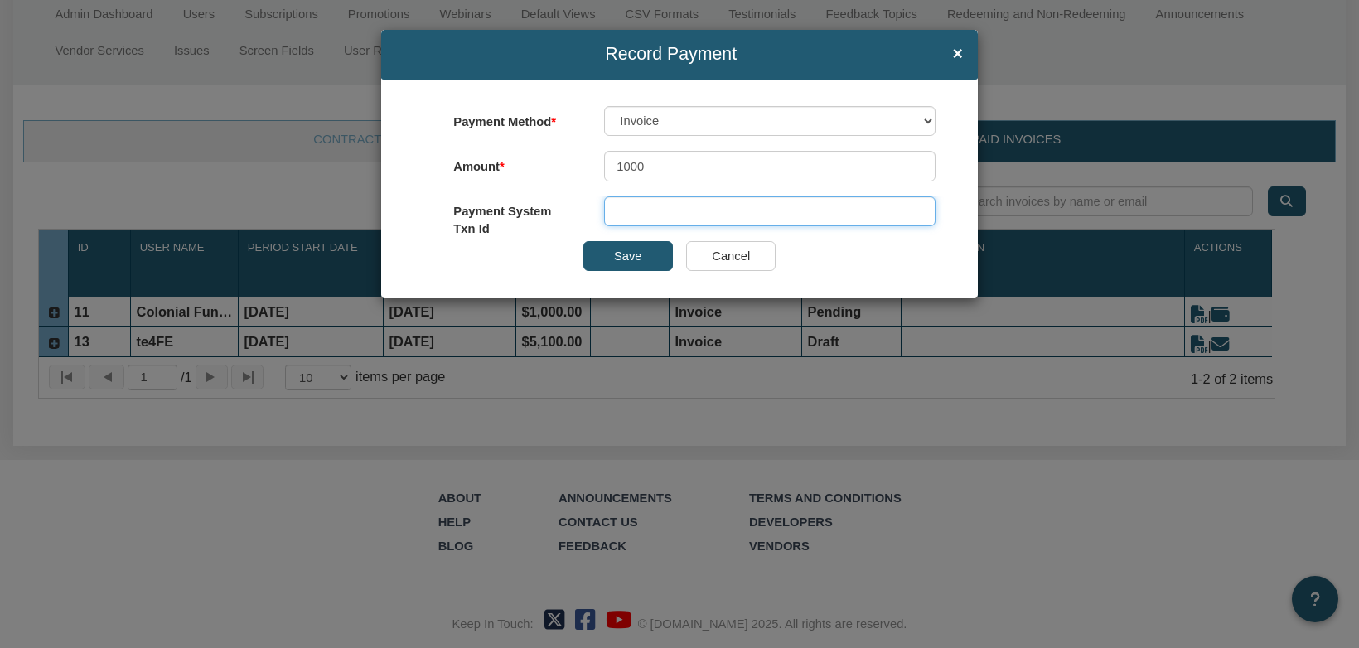
click at [709, 213] on input "text" at bounding box center [769, 211] width 331 height 30
drag, startPoint x: 616, startPoint y: 164, endPoint x: 660, endPoint y: 163, distance: 43.9
click at [660, 163] on input "1000" at bounding box center [769, 166] width 331 height 30
click at [925, 119] on select "PayPal Stripe Invoice Credit BankCheck" at bounding box center [769, 121] width 331 height 30
click at [955, 51] on span "×" at bounding box center [957, 54] width 10 height 19
